Goal: Task Accomplishment & Management: Complete application form

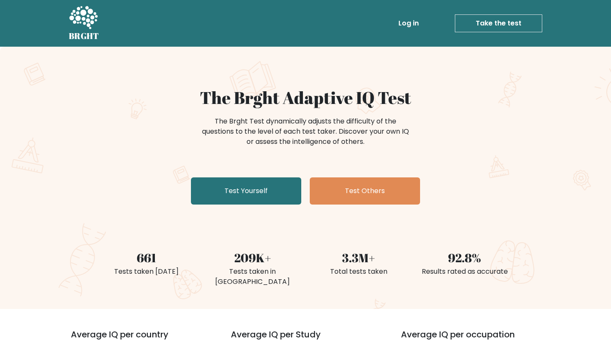
click at [477, 22] on link "Take the test" at bounding box center [498, 23] width 87 height 18
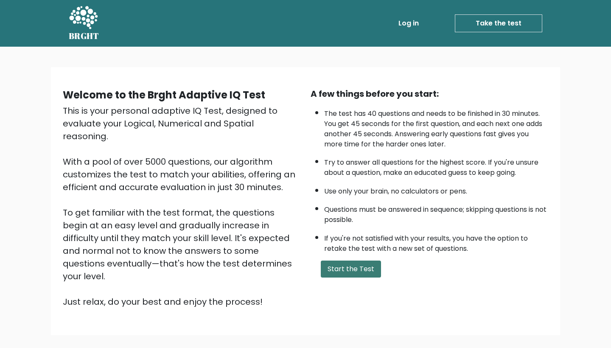
click at [373, 277] on button "Start the Test" at bounding box center [351, 268] width 60 height 17
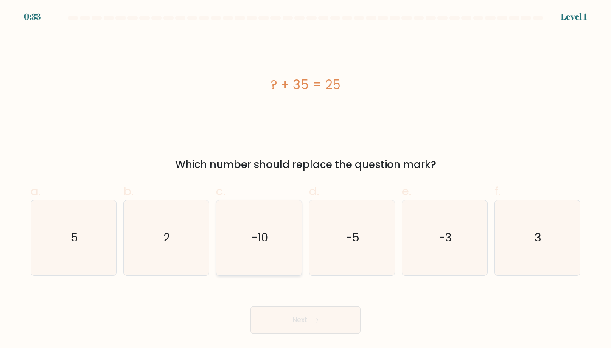
click at [257, 259] on icon "-10" at bounding box center [258, 237] width 75 height 75
click at [305, 179] on input "c. -10" at bounding box center [305, 177] width 0 height 6
radio input "true"
click at [319, 315] on button "Next" at bounding box center [305, 319] width 110 height 27
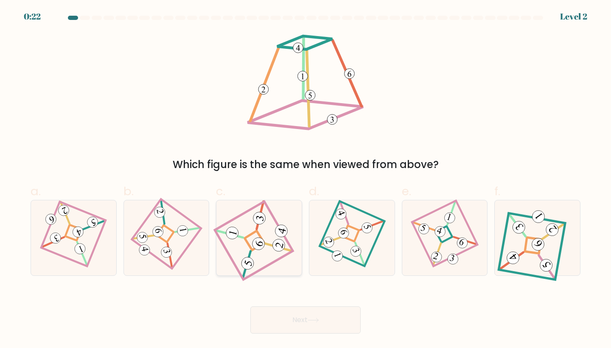
click at [262, 258] on icon at bounding box center [258, 238] width 67 height 60
click at [305, 179] on input "c." at bounding box center [305, 177] width 0 height 6
radio input "true"
click at [317, 326] on button "Next" at bounding box center [305, 319] width 110 height 27
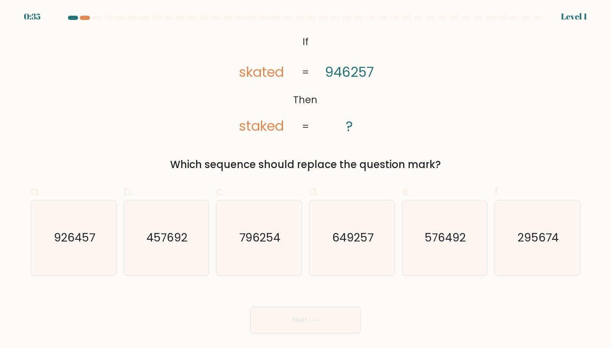
drag, startPoint x: 294, startPoint y: 42, endPoint x: 338, endPoint y: 77, distance: 56.2
click at [338, 77] on icon "@import url('https://fonts.googleapis.com/css?family=Abril+Fatface:400,100,100i…" at bounding box center [305, 84] width 169 height 104
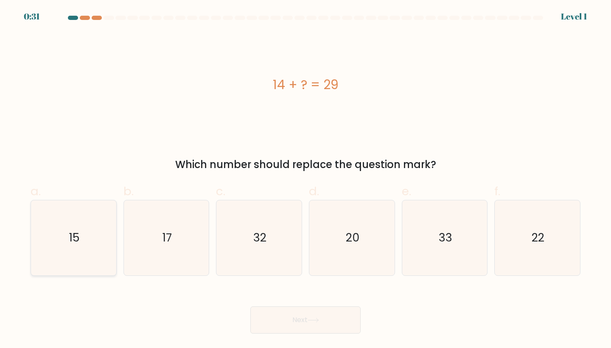
click at [106, 222] on icon "15" at bounding box center [73, 237] width 75 height 75
click at [305, 179] on input "a. 15" at bounding box center [305, 177] width 0 height 6
radio input "true"
click at [354, 321] on button "Next" at bounding box center [305, 319] width 110 height 27
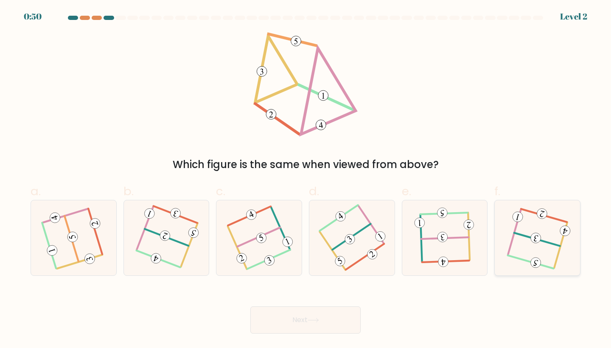
click at [552, 248] on icon at bounding box center [537, 238] width 60 height 60
click at [306, 179] on input "f." at bounding box center [305, 177] width 0 height 6
radio input "true"
click at [88, 240] on icon at bounding box center [74, 238] width 60 height 60
click at [305, 179] on input "a." at bounding box center [305, 177] width 0 height 6
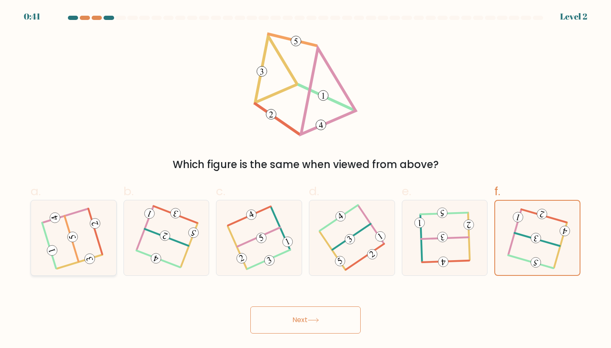
radio input "true"
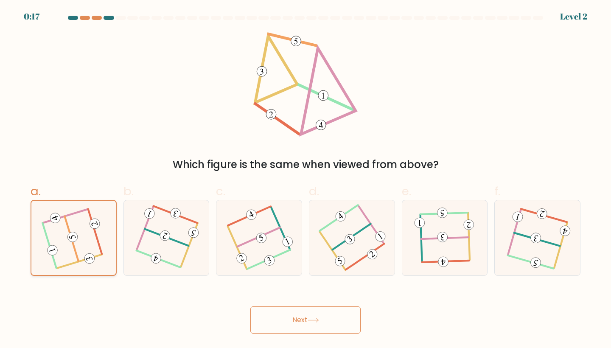
click at [66, 239] on icon at bounding box center [73, 237] width 59 height 59
click at [305, 179] on input "a." at bounding box center [305, 177] width 0 height 6
click at [354, 317] on div "Next" at bounding box center [305, 309] width 560 height 47
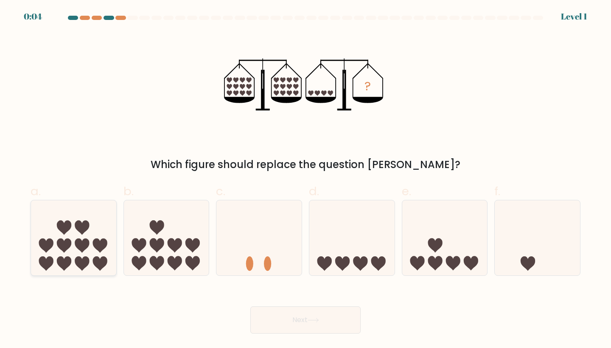
click at [86, 270] on icon at bounding box center [73, 237] width 85 height 70
click at [305, 179] on input "a." at bounding box center [305, 177] width 0 height 6
radio input "true"
click at [311, 320] on icon at bounding box center [313, 320] width 10 height 4
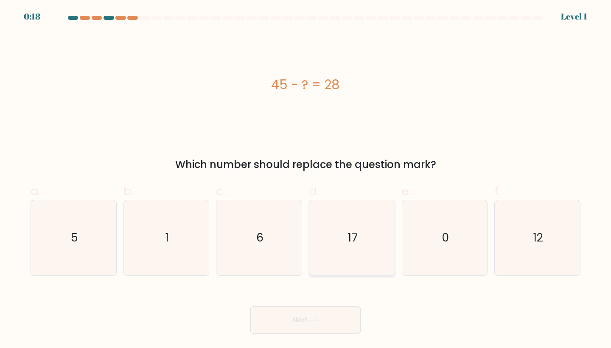
click at [338, 269] on icon "17" at bounding box center [351, 237] width 75 height 75
click at [306, 179] on input "d. 17" at bounding box center [305, 177] width 0 height 6
radio input "true"
click at [319, 324] on button "Next" at bounding box center [305, 319] width 110 height 27
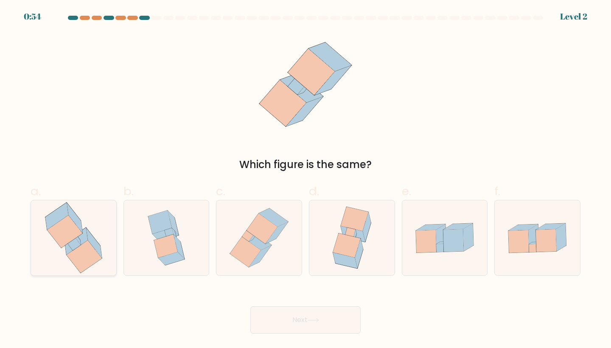
click at [49, 253] on icon at bounding box center [73, 237] width 71 height 75
click at [305, 179] on input "a." at bounding box center [305, 177] width 0 height 6
radio input "true"
click at [319, 319] on icon at bounding box center [312, 320] width 11 height 5
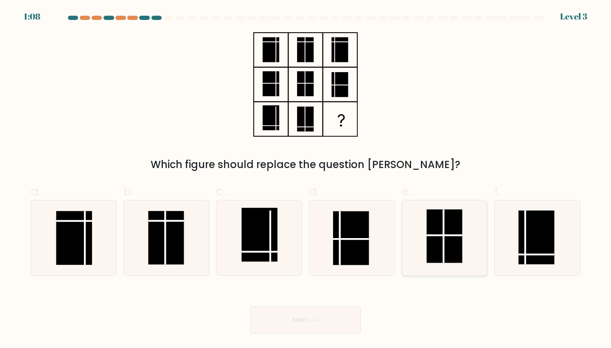
click at [443, 240] on line at bounding box center [443, 235] width 0 height 53
click at [306, 179] on input "e." at bounding box center [305, 177] width 0 height 6
radio input "true"
click at [329, 321] on button "Next" at bounding box center [305, 319] width 110 height 27
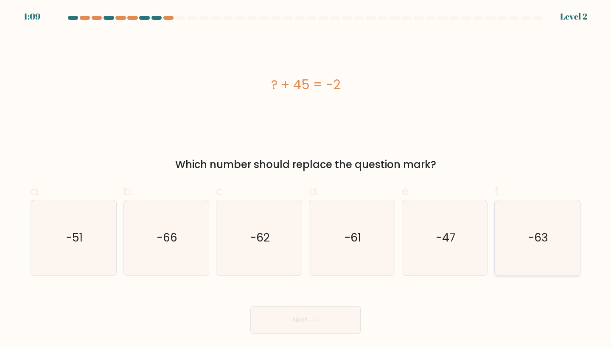
click at [553, 243] on icon "-63" at bounding box center [537, 237] width 75 height 75
click at [306, 179] on input "f. -63" at bounding box center [305, 177] width 0 height 6
radio input "true"
click at [470, 241] on icon "-47" at bounding box center [444, 237] width 75 height 75
click at [306, 179] on input "e. -47" at bounding box center [305, 177] width 0 height 6
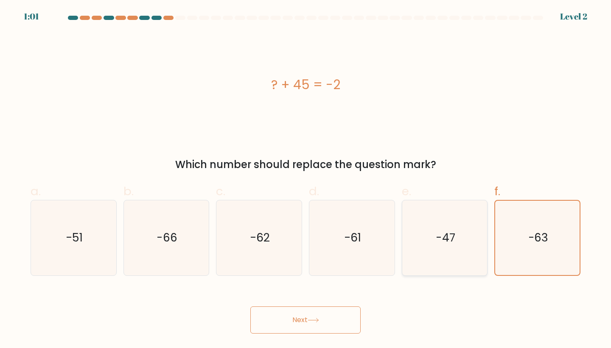
radio input "true"
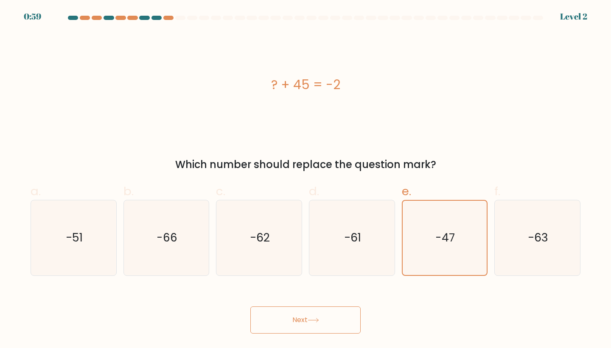
click at [332, 313] on button "Next" at bounding box center [305, 319] width 110 height 27
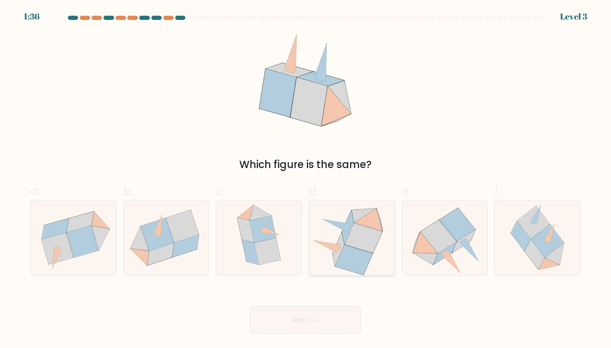
click at [371, 238] on icon at bounding box center [363, 238] width 38 height 30
click at [306, 179] on input "d." at bounding box center [305, 177] width 0 height 6
radio input "true"
click at [329, 334] on body "1:34 Level 3" at bounding box center [305, 174] width 611 height 348
click at [330, 320] on button "Next" at bounding box center [305, 319] width 110 height 27
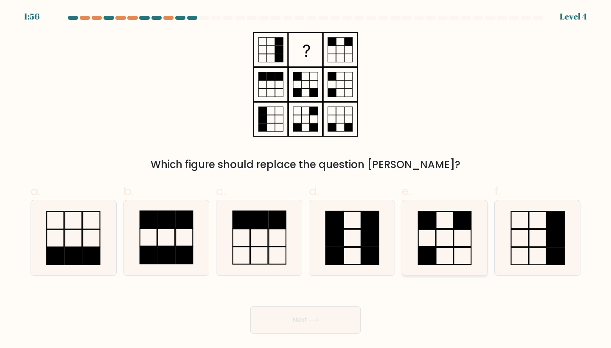
click at [466, 240] on icon at bounding box center [444, 237] width 75 height 75
click at [306, 179] on input "e." at bounding box center [305, 177] width 0 height 6
radio input "true"
click at [349, 321] on button "Next" at bounding box center [305, 319] width 110 height 27
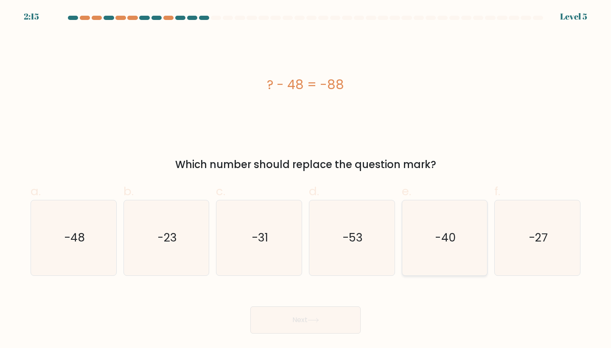
click at [447, 258] on icon "-40" at bounding box center [444, 237] width 75 height 75
click at [306, 179] on input "e. -40" at bounding box center [305, 177] width 0 height 6
radio input "true"
click at [330, 323] on button "Next" at bounding box center [305, 319] width 110 height 27
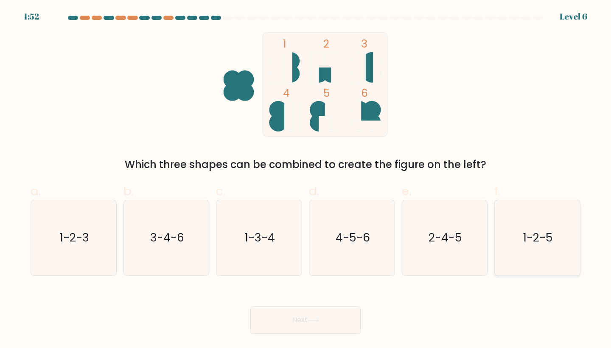
click at [514, 243] on icon "1-2-5" at bounding box center [537, 237] width 75 height 75
click at [306, 179] on input "f. 1-2-5" at bounding box center [305, 177] width 0 height 6
radio input "true"
click at [311, 320] on icon at bounding box center [313, 320] width 10 height 4
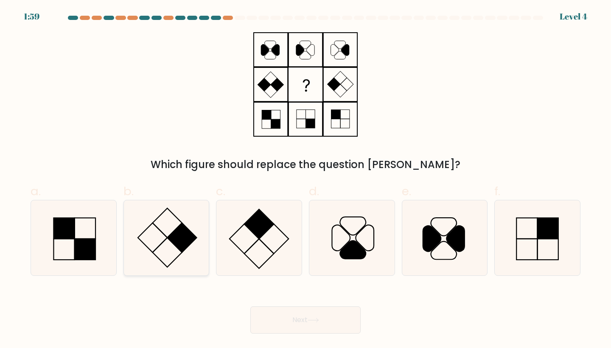
click at [161, 233] on icon at bounding box center [166, 237] width 75 height 75
click at [305, 179] on input "b." at bounding box center [305, 177] width 0 height 6
radio input "true"
click at [317, 318] on icon at bounding box center [312, 320] width 11 height 5
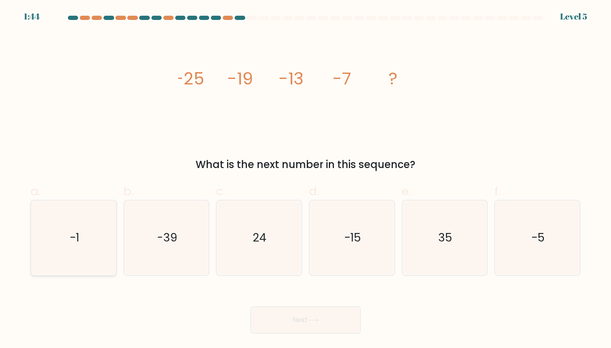
click at [68, 239] on icon "-1" at bounding box center [73, 237] width 75 height 75
click at [305, 179] on input "a. -1" at bounding box center [305, 177] width 0 height 6
radio input "true"
click at [344, 321] on button "Next" at bounding box center [305, 319] width 110 height 27
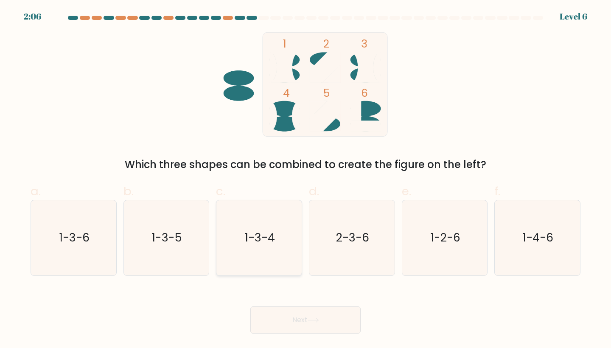
click at [279, 228] on icon "1-3-4" at bounding box center [258, 237] width 75 height 75
click at [305, 179] on input "c. 1-3-4" at bounding box center [305, 177] width 0 height 6
radio input "true"
click at [344, 318] on button "Next" at bounding box center [305, 319] width 110 height 27
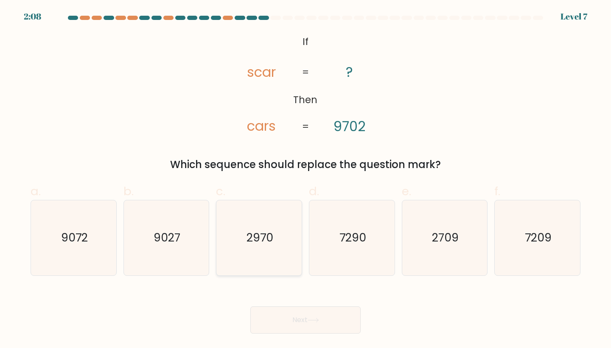
click at [257, 249] on icon "2970" at bounding box center [258, 237] width 75 height 75
click at [305, 179] on input "c. 2970" at bounding box center [305, 177] width 0 height 6
radio input "true"
click at [316, 327] on button "Next" at bounding box center [305, 319] width 110 height 27
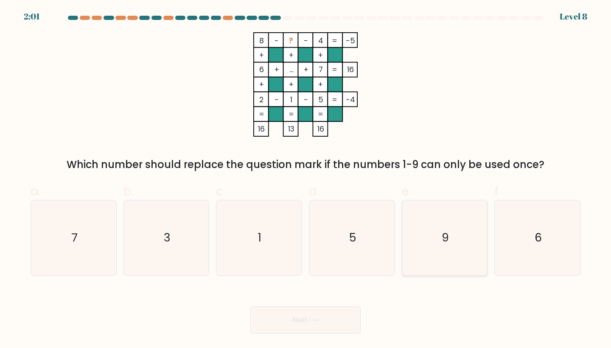
click at [472, 266] on icon "9" at bounding box center [444, 237] width 75 height 75
click at [306, 179] on input "e. 9" at bounding box center [305, 177] width 0 height 6
radio input "true"
click at [301, 320] on button "Next" at bounding box center [305, 319] width 110 height 27
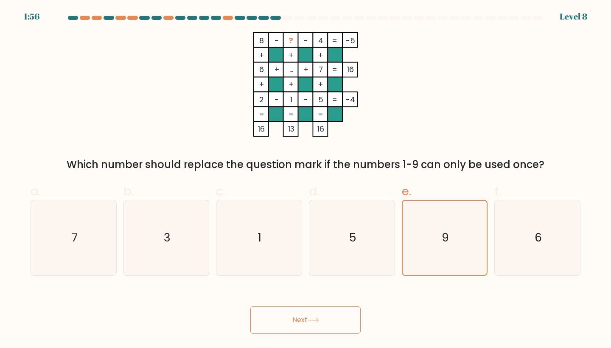
click at [327, 315] on button "Next" at bounding box center [305, 319] width 110 height 27
click at [313, 321] on icon at bounding box center [312, 320] width 11 height 5
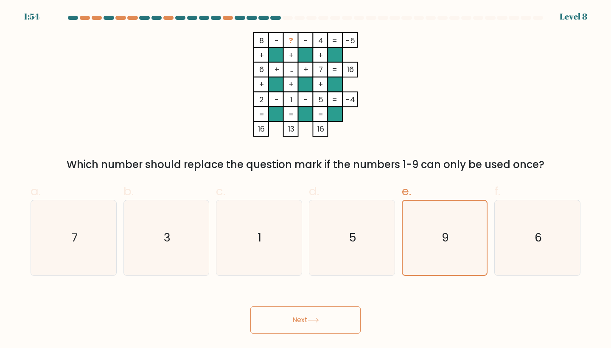
click at [313, 321] on icon at bounding box center [312, 320] width 11 height 5
click at [385, 235] on icon "5" at bounding box center [351, 237] width 75 height 75
click at [306, 179] on input "d. 5" at bounding box center [305, 177] width 0 height 6
radio input "true"
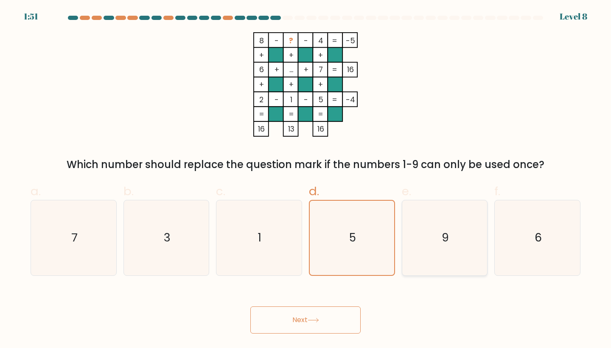
click at [437, 232] on icon "9" at bounding box center [444, 237] width 75 height 75
click at [306, 179] on input "e. 9" at bounding box center [305, 177] width 0 height 6
radio input "true"
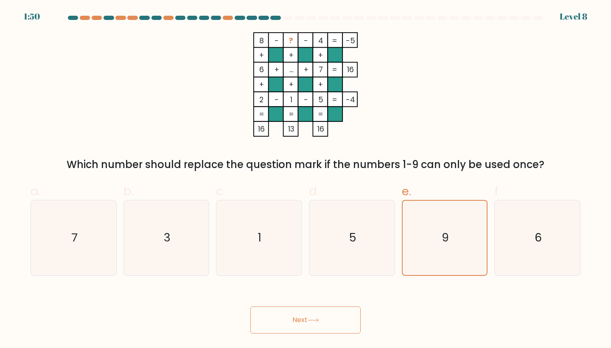
click at [329, 316] on button "Next" at bounding box center [305, 319] width 110 height 27
click at [303, 323] on button "Next" at bounding box center [305, 319] width 110 height 27
click at [355, 311] on button "Next" at bounding box center [305, 319] width 110 height 27
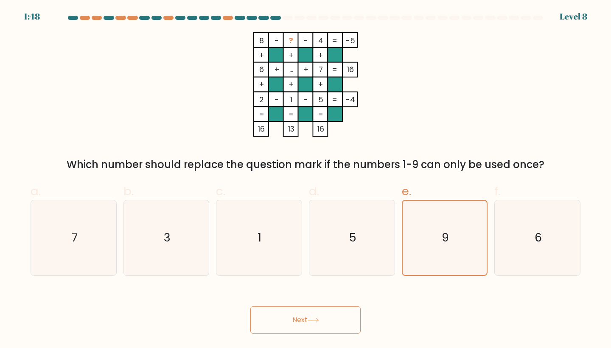
click at [355, 311] on button "Next" at bounding box center [305, 319] width 110 height 27
click at [534, 256] on icon "6" at bounding box center [537, 237] width 75 height 75
click at [306, 179] on input "f. 6" at bounding box center [305, 177] width 0 height 6
radio input "true"
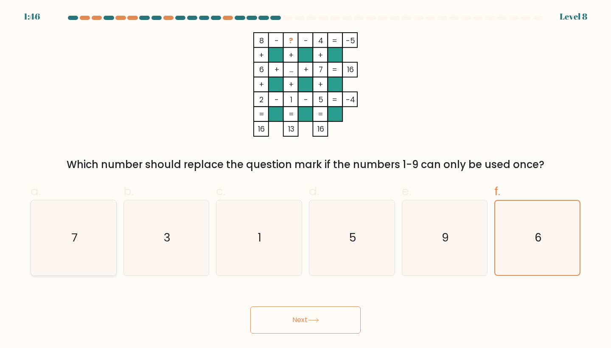
click at [93, 235] on icon "7" at bounding box center [73, 237] width 75 height 75
click at [305, 179] on input "a. 7" at bounding box center [305, 177] width 0 height 6
radio input "true"
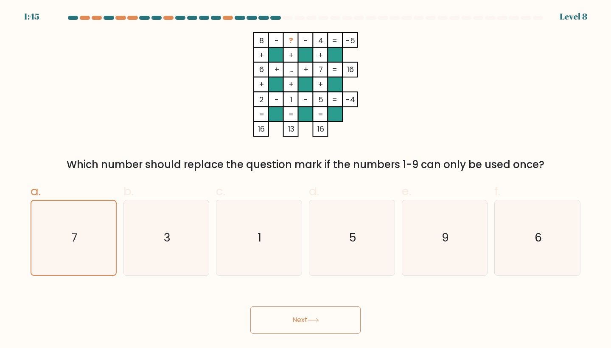
click at [307, 318] on button "Next" at bounding box center [305, 319] width 110 height 27
click at [451, 226] on icon "9" at bounding box center [444, 237] width 75 height 75
click at [306, 179] on input "e. 9" at bounding box center [305, 177] width 0 height 6
radio input "true"
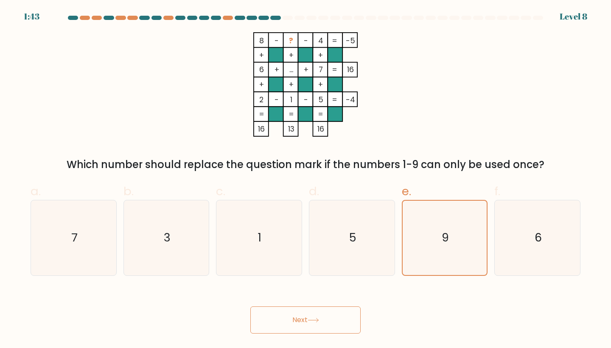
click at [345, 312] on button "Next" at bounding box center [305, 319] width 110 height 27
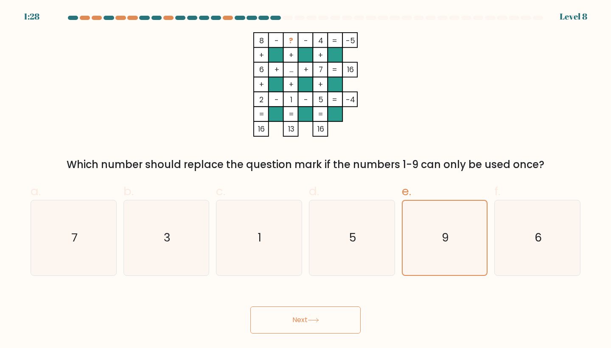
click at [345, 312] on button "Next" at bounding box center [305, 319] width 110 height 27
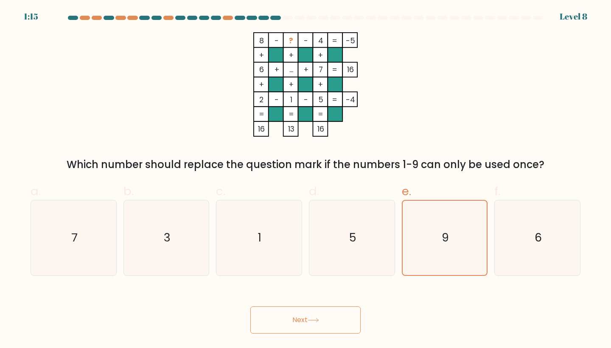
click at [345, 312] on button "Next" at bounding box center [305, 319] width 110 height 27
click at [352, 216] on icon "5" at bounding box center [351, 237] width 75 height 75
click at [306, 179] on input "d. 5" at bounding box center [305, 177] width 0 height 6
radio input "true"
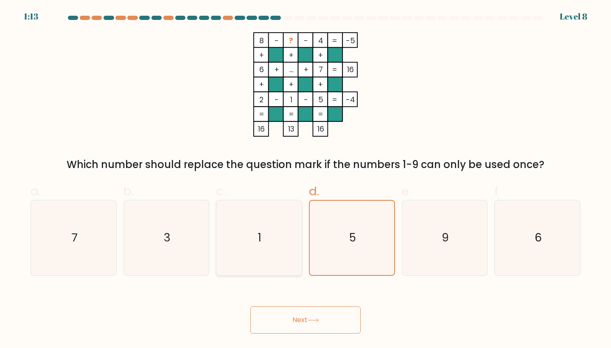
click at [266, 215] on icon "1" at bounding box center [258, 237] width 75 height 75
click at [305, 179] on input "c. 1" at bounding box center [305, 177] width 0 height 6
radio input "true"
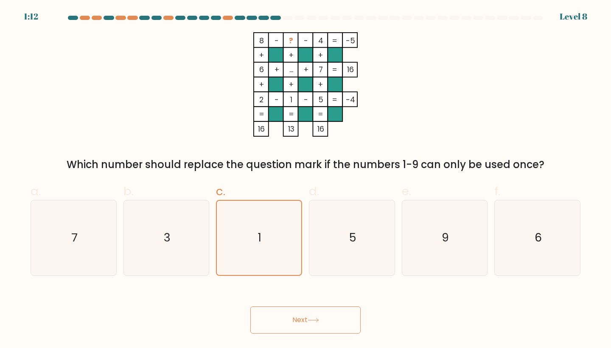
click at [325, 317] on button "Next" at bounding box center [305, 319] width 110 height 27
click at [357, 234] on icon "5" at bounding box center [351, 237] width 75 height 75
click at [306, 179] on input "d. 5" at bounding box center [305, 177] width 0 height 6
radio input "true"
